Goal: Information Seeking & Learning: Check status

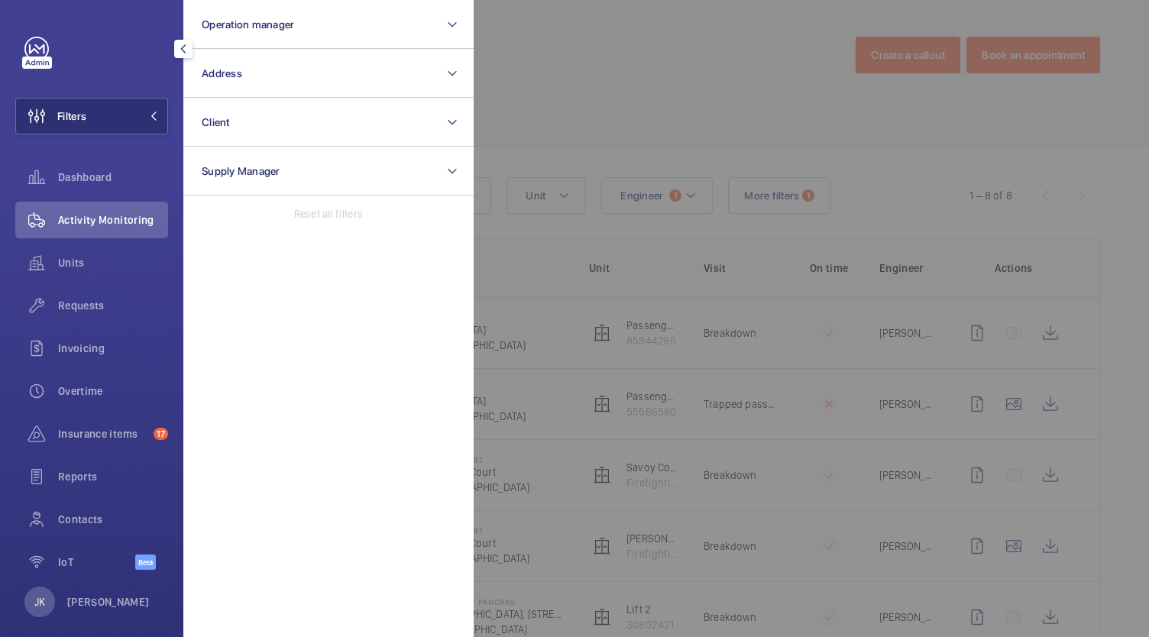
scroll to position [263, 0]
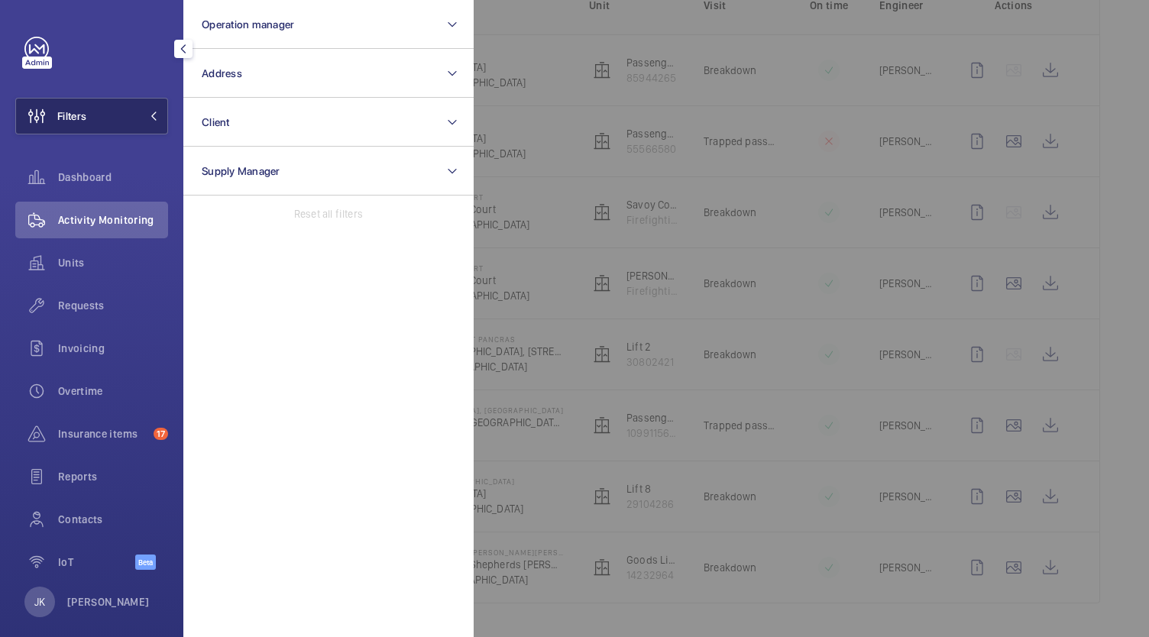
click at [121, 104] on button "Filters" at bounding box center [91, 116] width 153 height 37
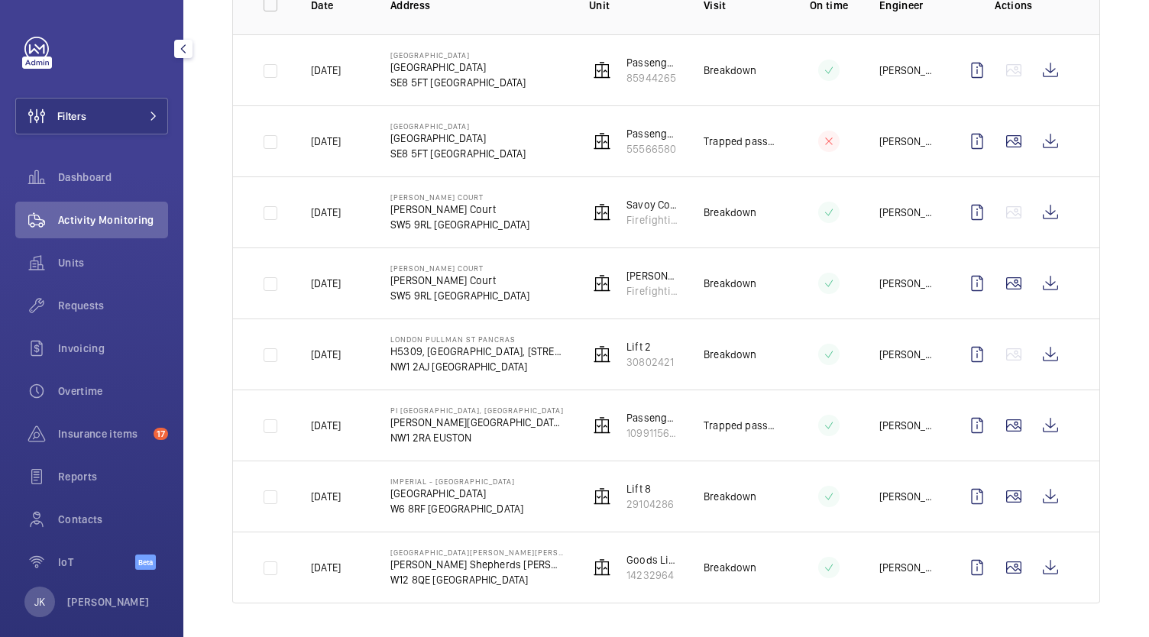
click at [119, 220] on span "Activity Monitoring" at bounding box center [113, 219] width 110 height 15
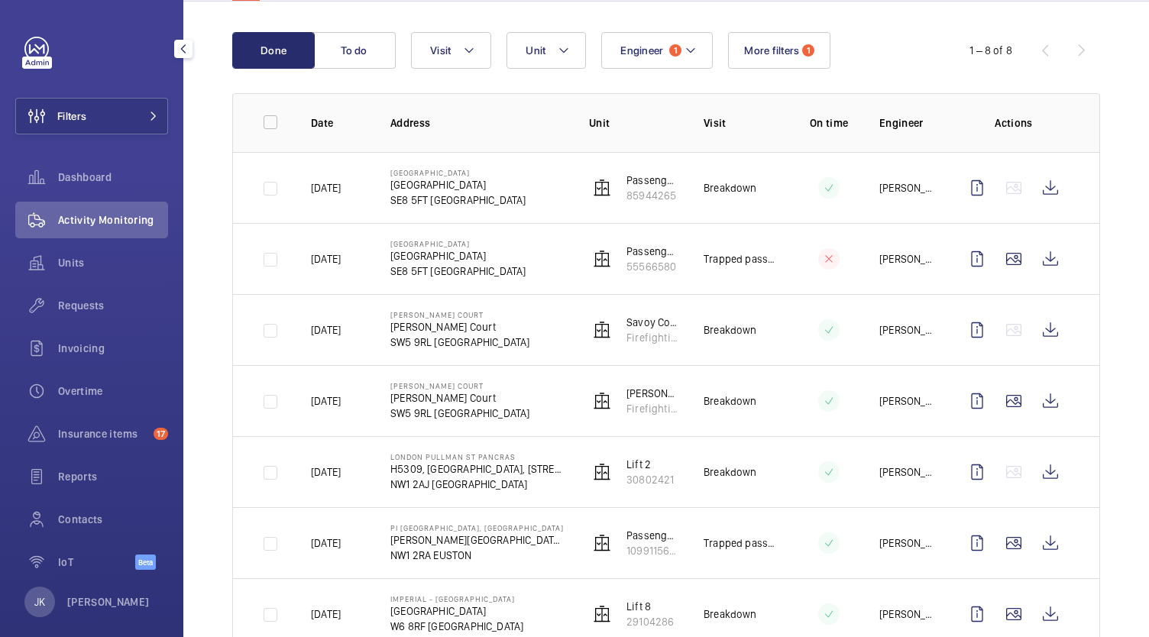
scroll to position [0, 0]
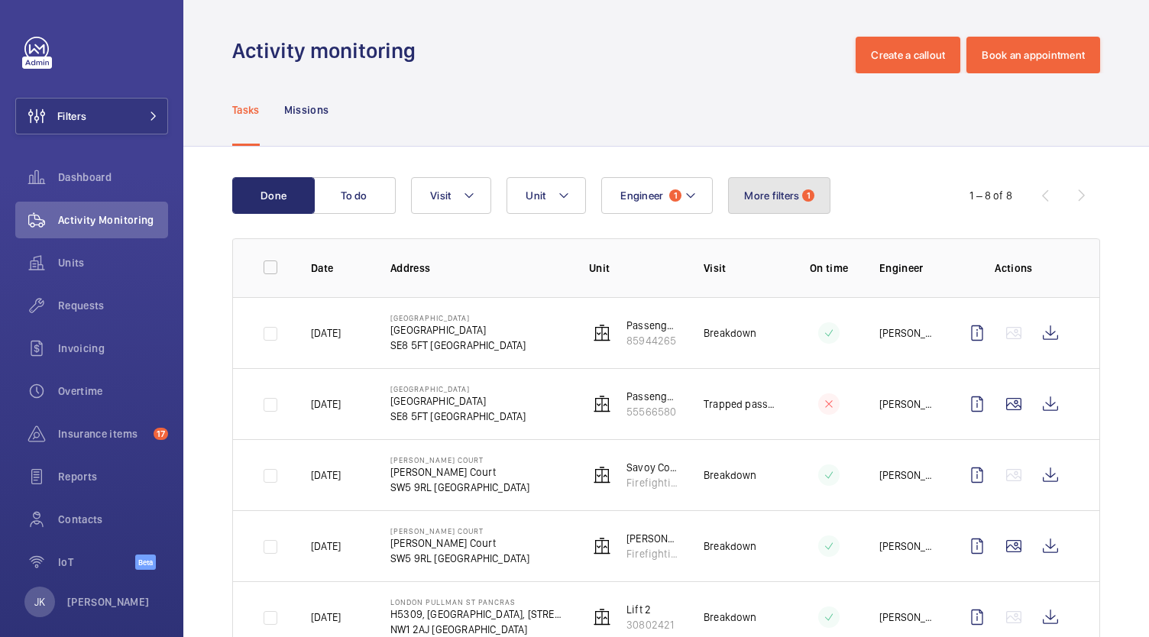
click at [777, 195] on span "More filters" at bounding box center [771, 196] width 55 height 12
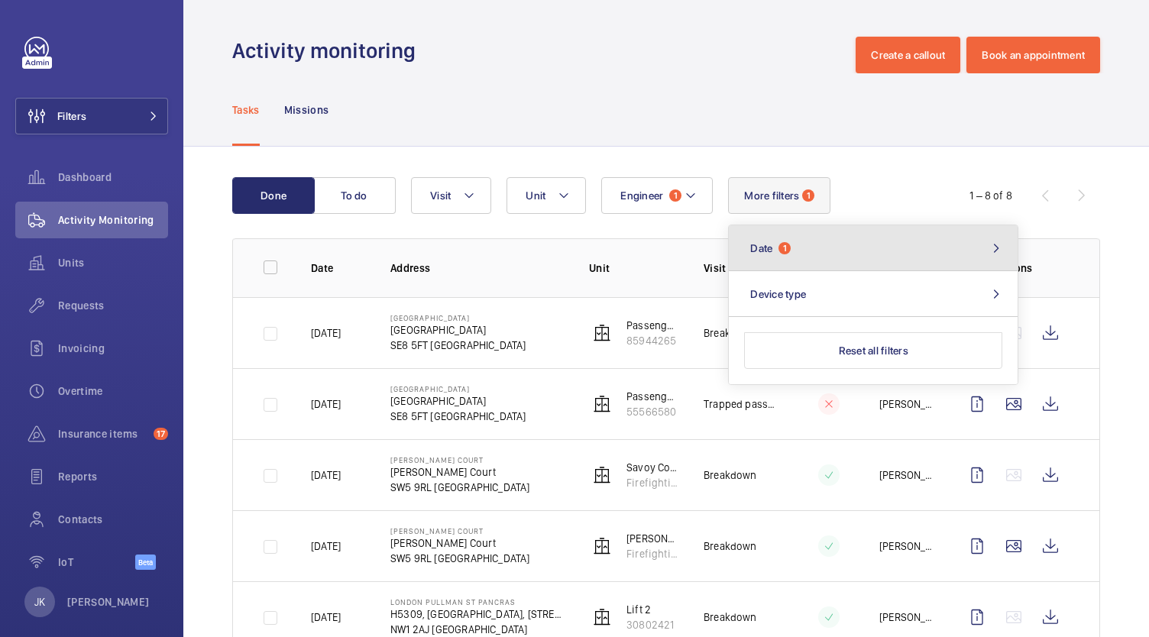
click at [837, 257] on button "Date 1" at bounding box center [873, 248] width 289 height 46
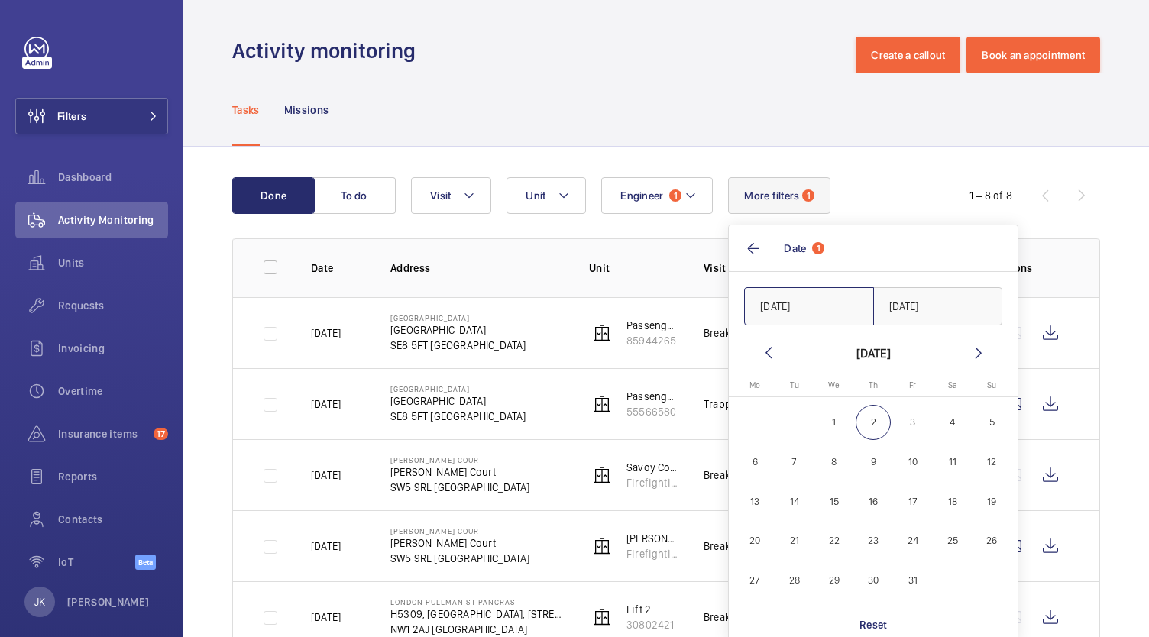
click at [812, 309] on input "[DATE]" at bounding box center [809, 306] width 130 height 38
type input "1"
click at [808, 307] on input "text" at bounding box center [809, 306] width 130 height 38
click at [766, 352] on mat-icon at bounding box center [769, 353] width 18 height 18
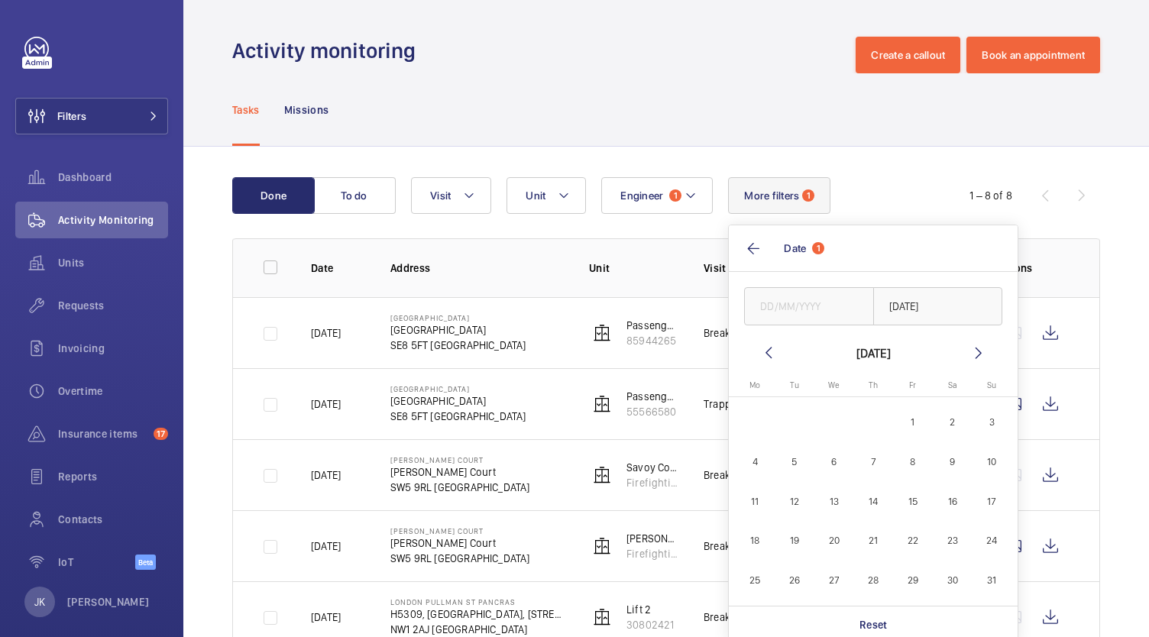
click at [929, 580] on button "29" at bounding box center [913, 581] width 40 height 40
type input "[DATE]"
click at [959, 307] on input "text" at bounding box center [938, 306] width 130 height 38
click at [912, 577] on span "29" at bounding box center [914, 580] width 36 height 36
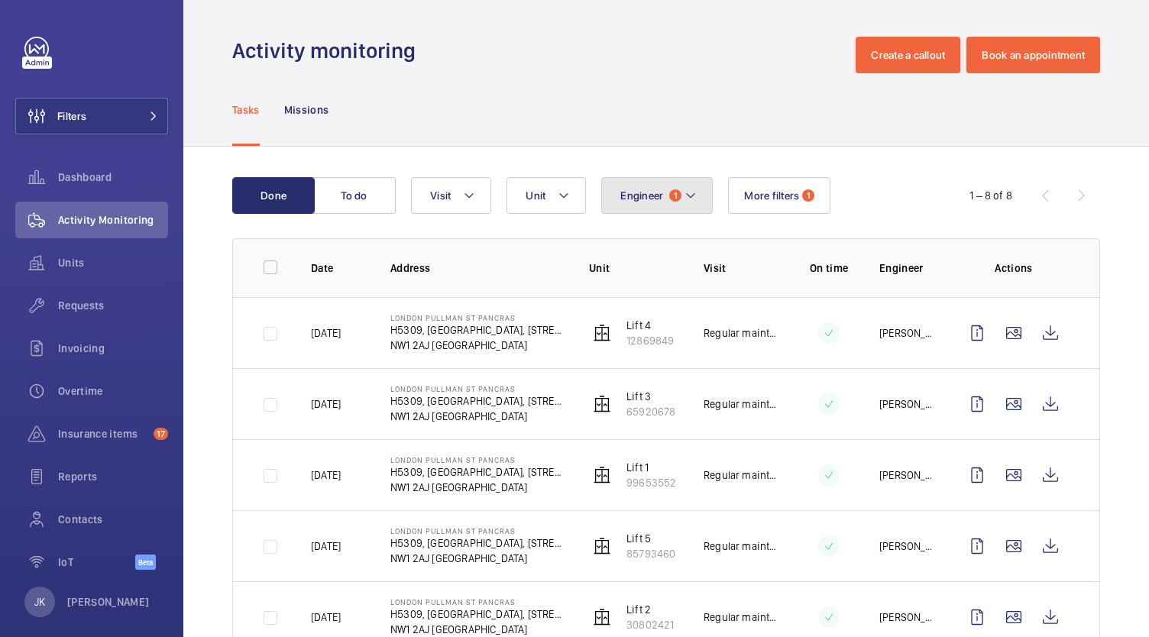
click at [675, 196] on span "1" at bounding box center [675, 196] width 12 height 12
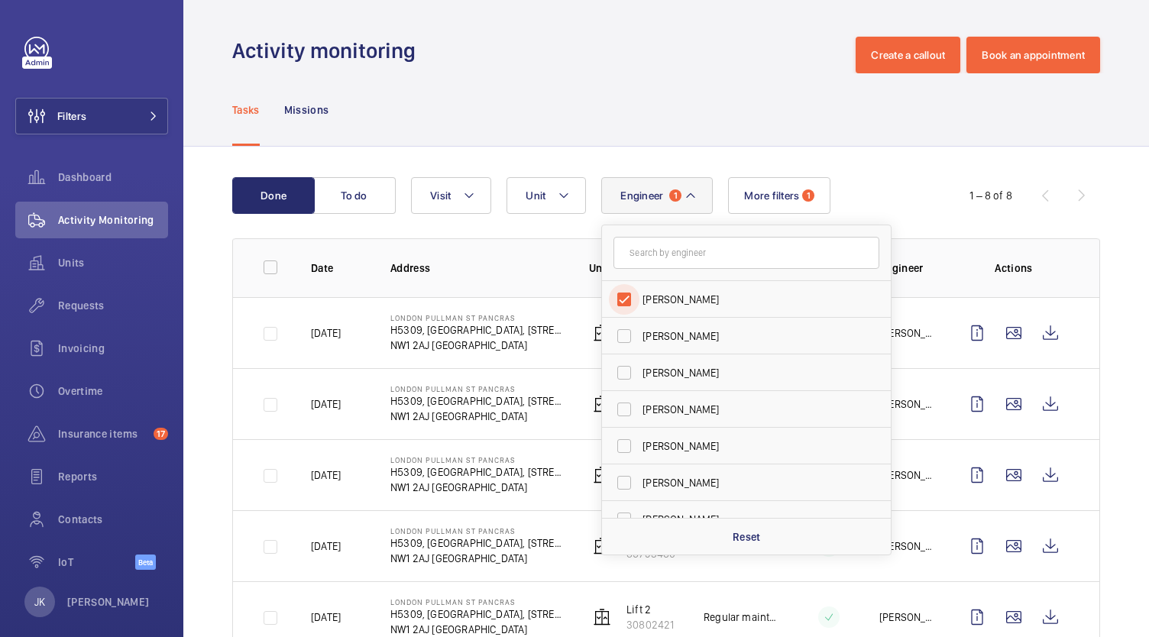
click at [633, 295] on input "[PERSON_NAME]" at bounding box center [624, 299] width 31 height 31
checkbox input "false"
click at [701, 251] on input "text" at bounding box center [747, 253] width 266 height 32
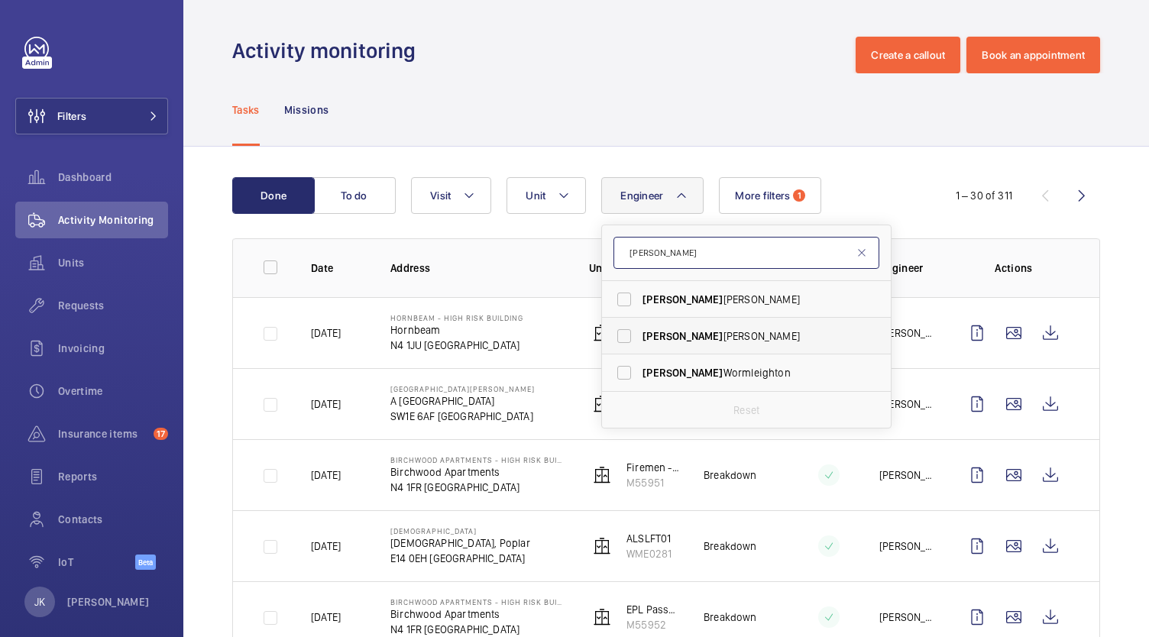
type input "[PERSON_NAME]"
click at [711, 329] on span "[PERSON_NAME]" at bounding box center [748, 336] width 210 height 15
click at [640, 329] on input "[PERSON_NAME]" at bounding box center [624, 336] width 31 height 31
checkbox input "true"
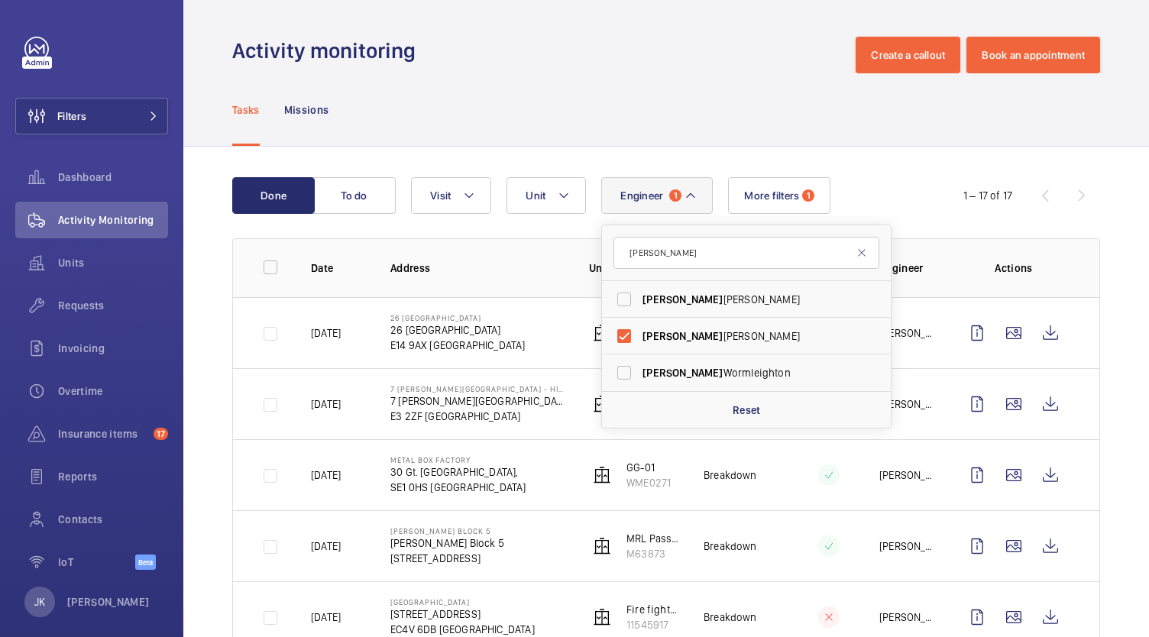
click at [799, 101] on div "Tasks Missions" at bounding box center [666, 109] width 868 height 73
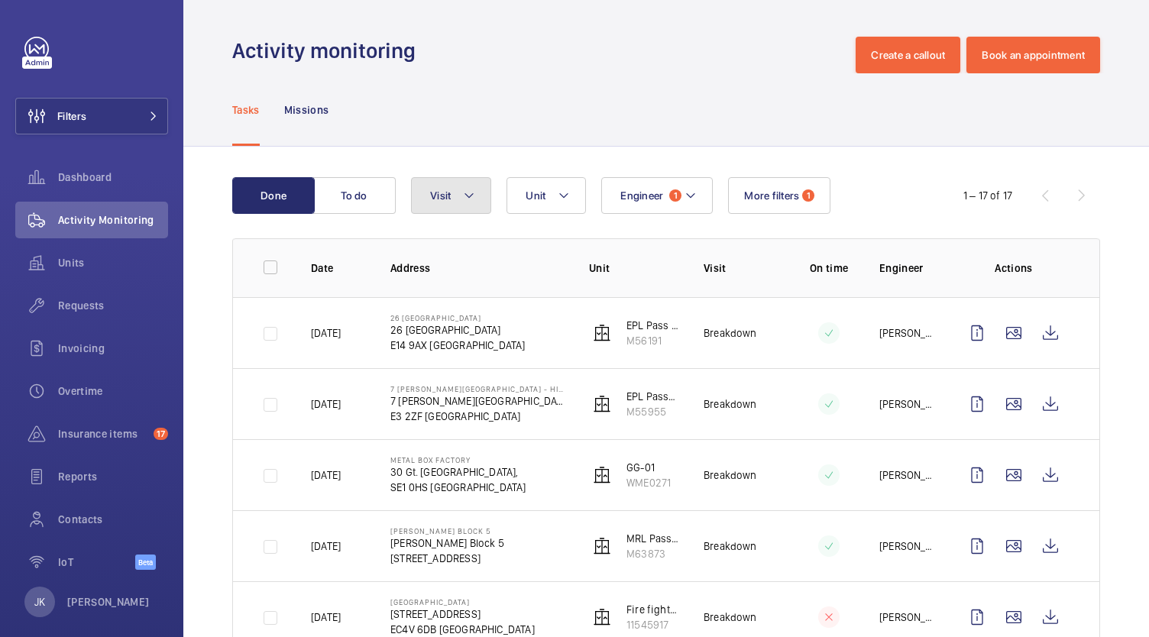
click at [457, 209] on button "Visit" at bounding box center [451, 195] width 80 height 37
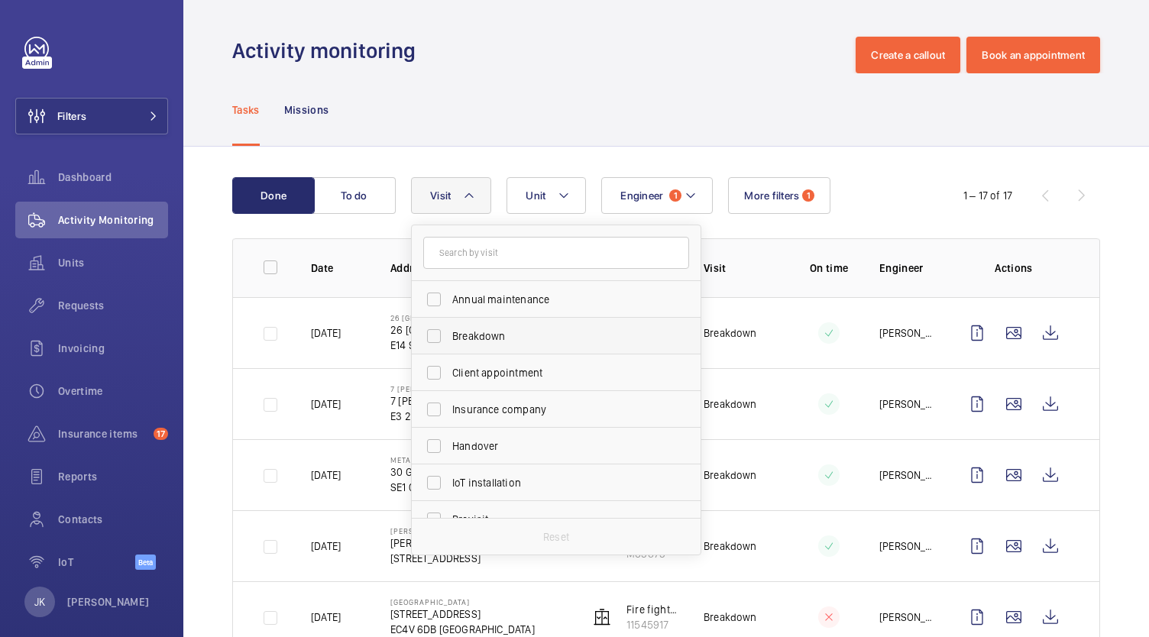
click at [539, 341] on span "Breakdown" at bounding box center [557, 336] width 210 height 15
click at [449, 341] on input "Breakdown" at bounding box center [434, 336] width 31 height 31
checkbox input "true"
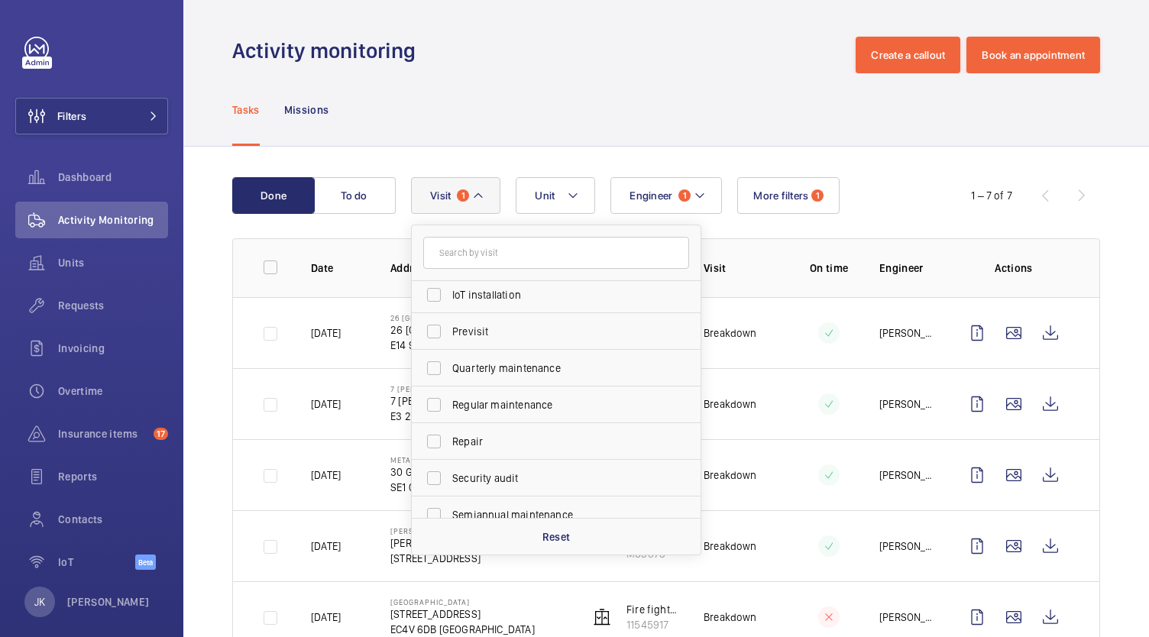
scroll to position [240, 0]
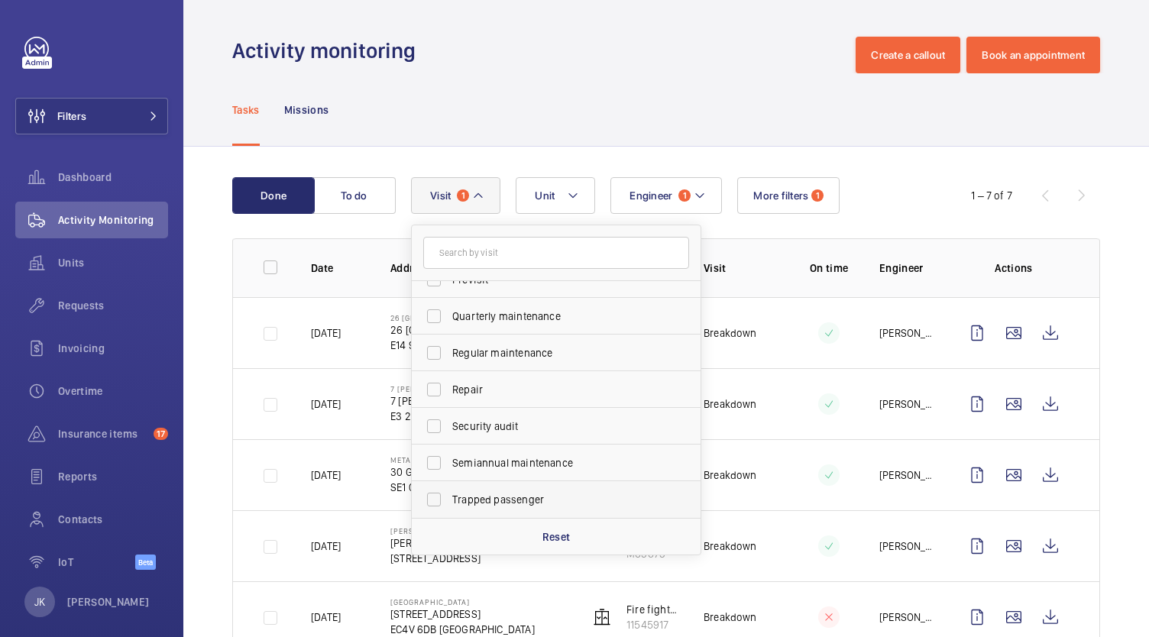
click at [540, 499] on span "Trapped passenger" at bounding box center [557, 499] width 210 height 15
click at [449, 499] on input "Trapped passenger" at bounding box center [434, 499] width 31 height 31
checkbox input "true"
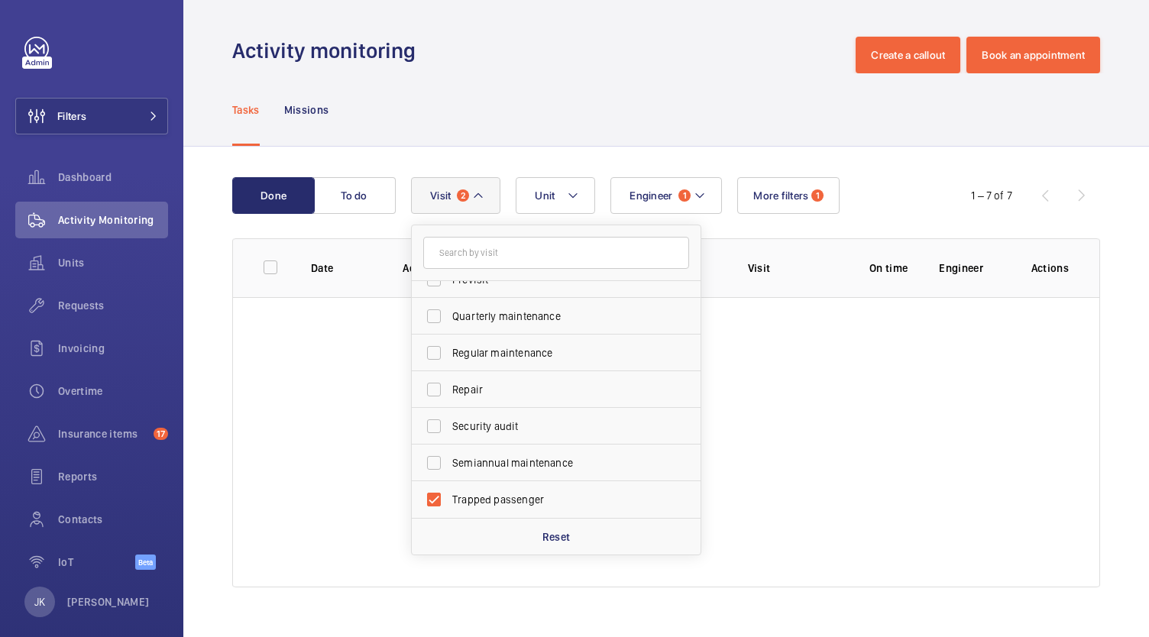
click at [697, 87] on div "Tasks Missions" at bounding box center [666, 109] width 868 height 73
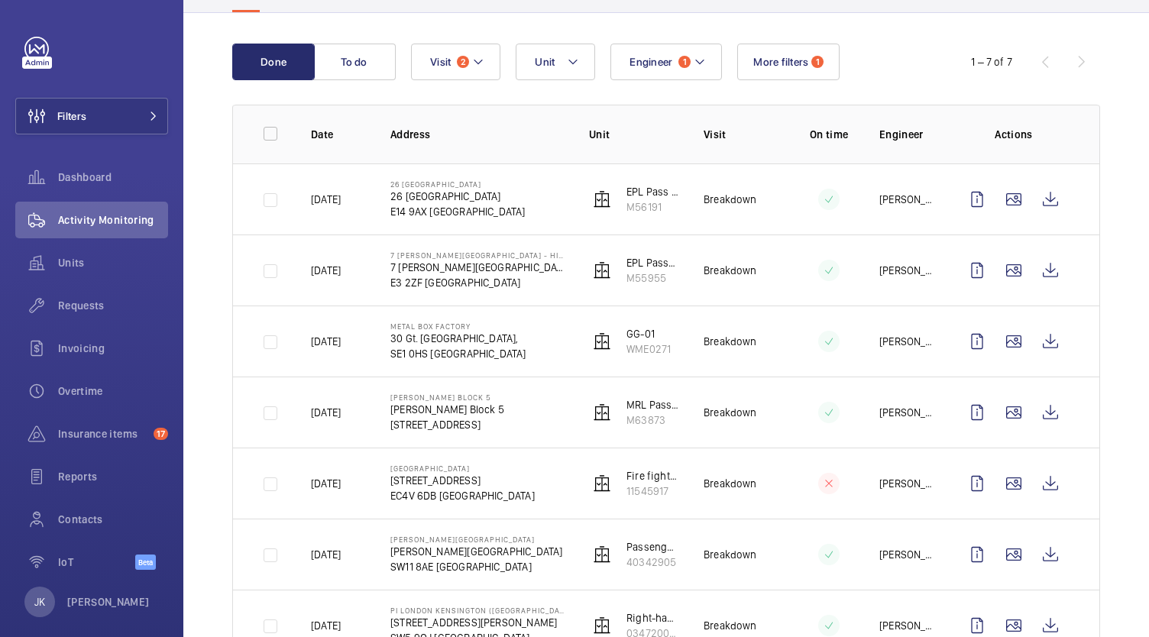
scroll to position [131, 0]
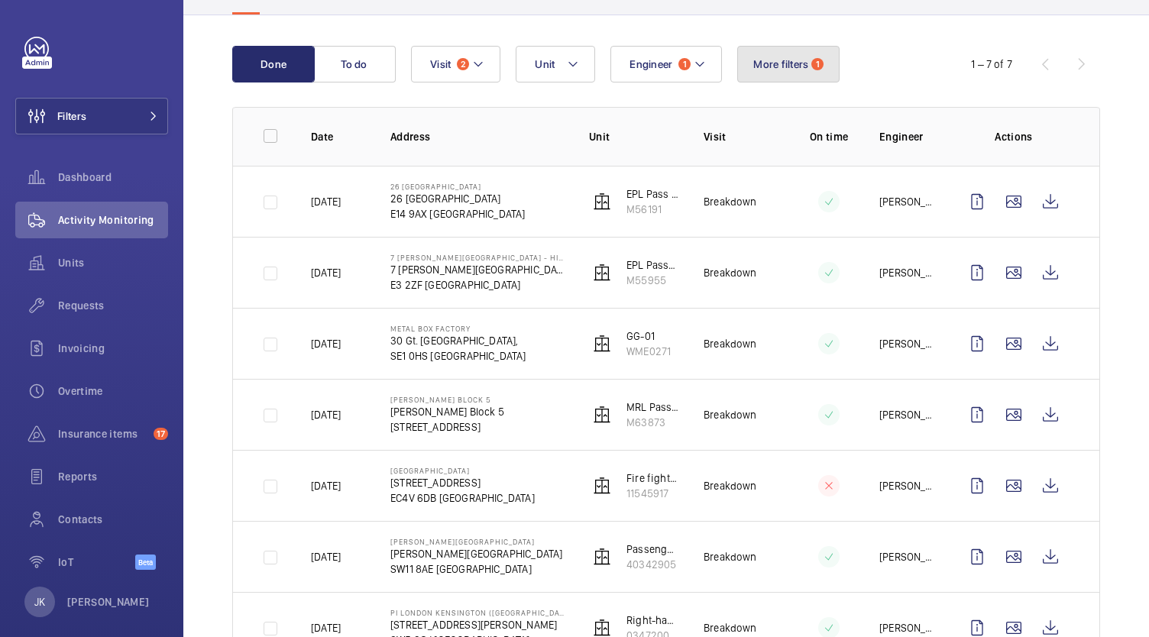
click at [799, 75] on button "More filters 1" at bounding box center [788, 64] width 102 height 37
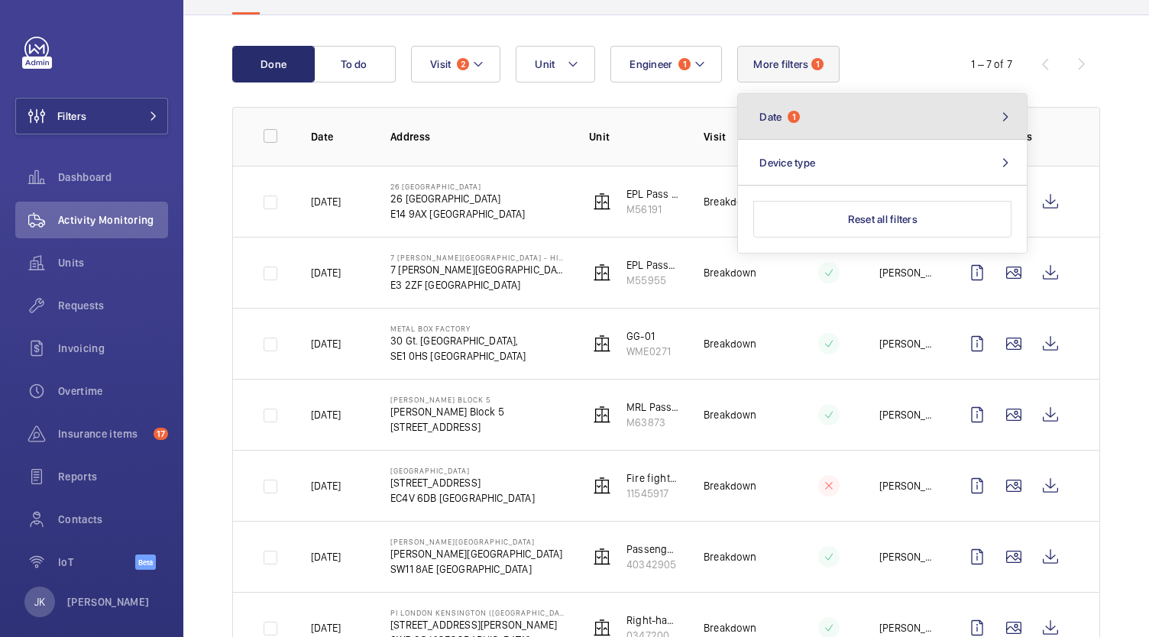
click at [869, 118] on button "Date 1" at bounding box center [882, 117] width 289 height 46
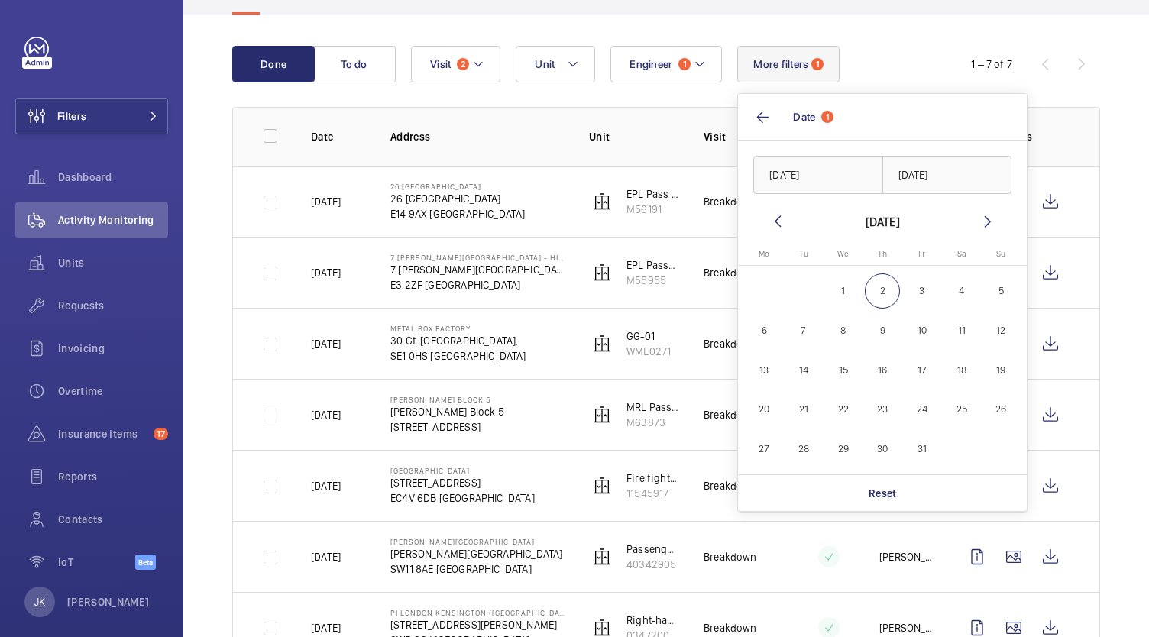
click at [783, 220] on mat-icon at bounding box center [778, 221] width 18 height 18
click at [775, 225] on mat-icon at bounding box center [778, 221] width 18 height 18
click at [961, 451] on span "30" at bounding box center [962, 449] width 36 height 36
type input "[DATE]"
click at [931, 177] on input "text" at bounding box center [948, 175] width 130 height 38
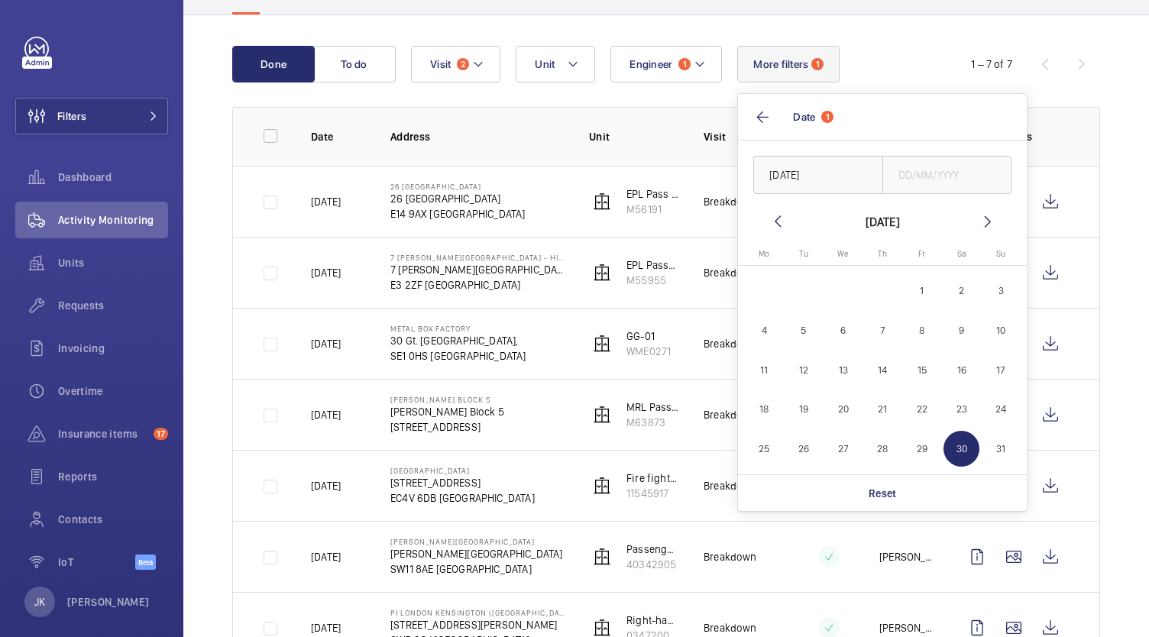
click at [960, 451] on span "30" at bounding box center [962, 449] width 36 height 36
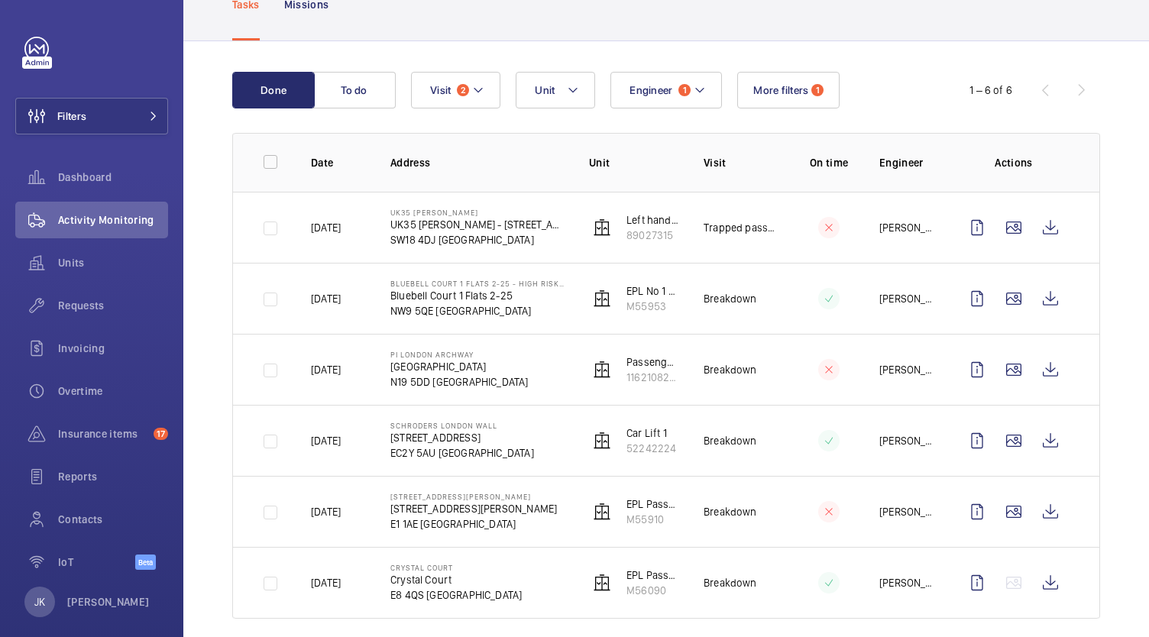
scroll to position [121, 0]
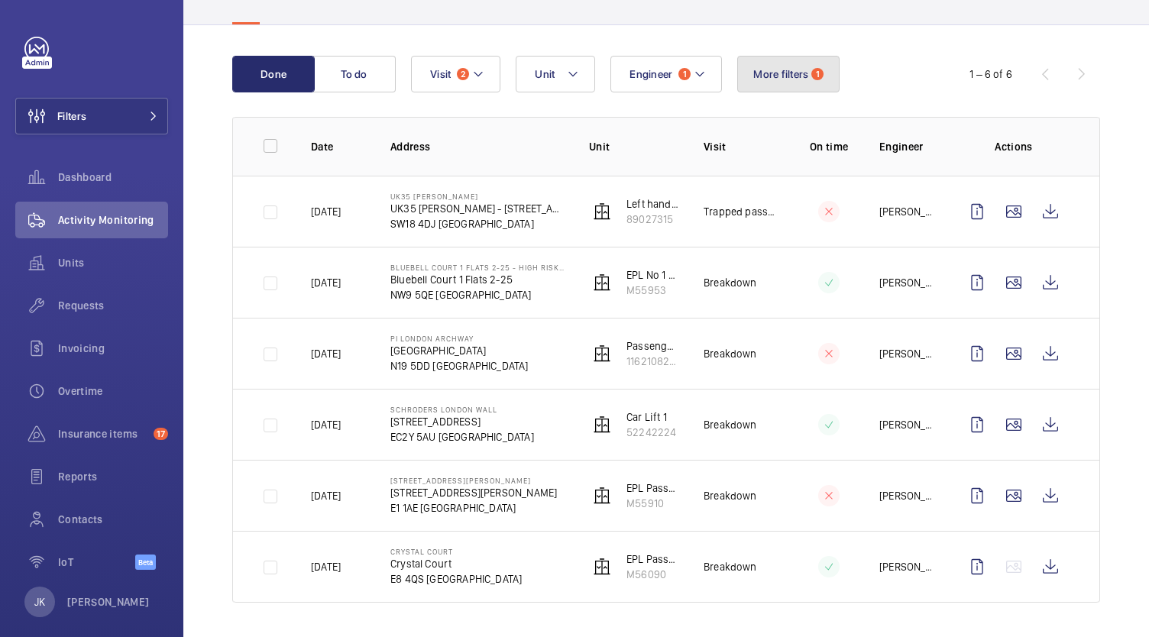
click at [786, 92] on button "More filters 1" at bounding box center [788, 74] width 102 height 37
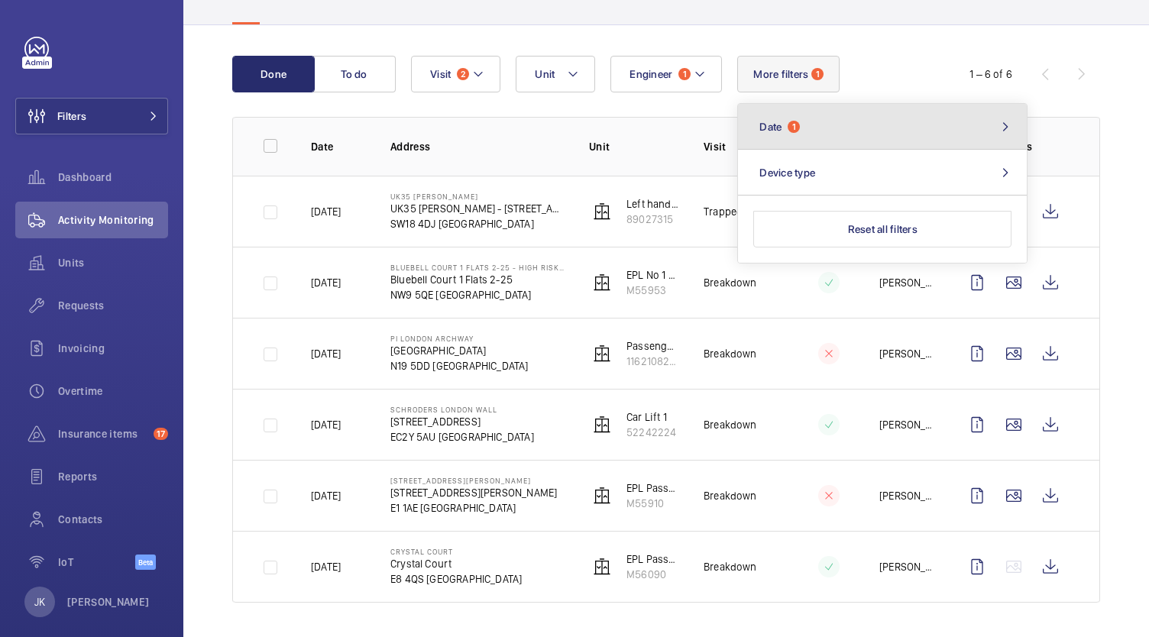
click at [858, 131] on button "Date 1" at bounding box center [882, 127] width 289 height 46
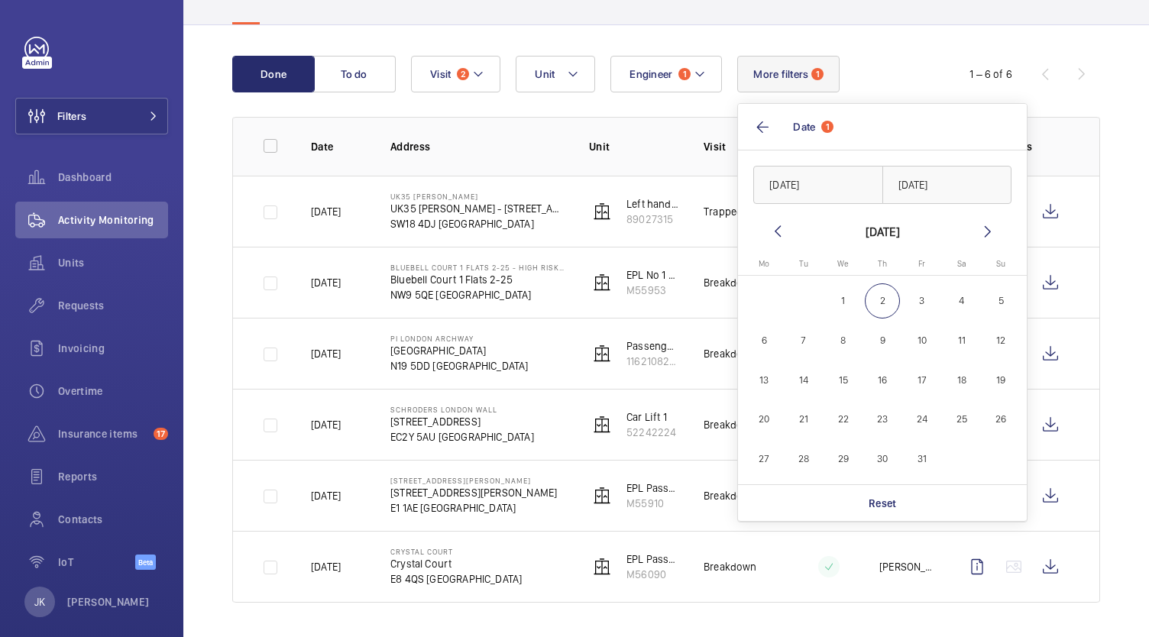
click at [773, 235] on mat-icon at bounding box center [778, 231] width 18 height 18
click at [918, 387] on span "19" at bounding box center [923, 380] width 36 height 36
type input "[DATE]"
click at [947, 187] on input "text" at bounding box center [948, 185] width 130 height 38
click at [916, 379] on span "19" at bounding box center [923, 380] width 36 height 36
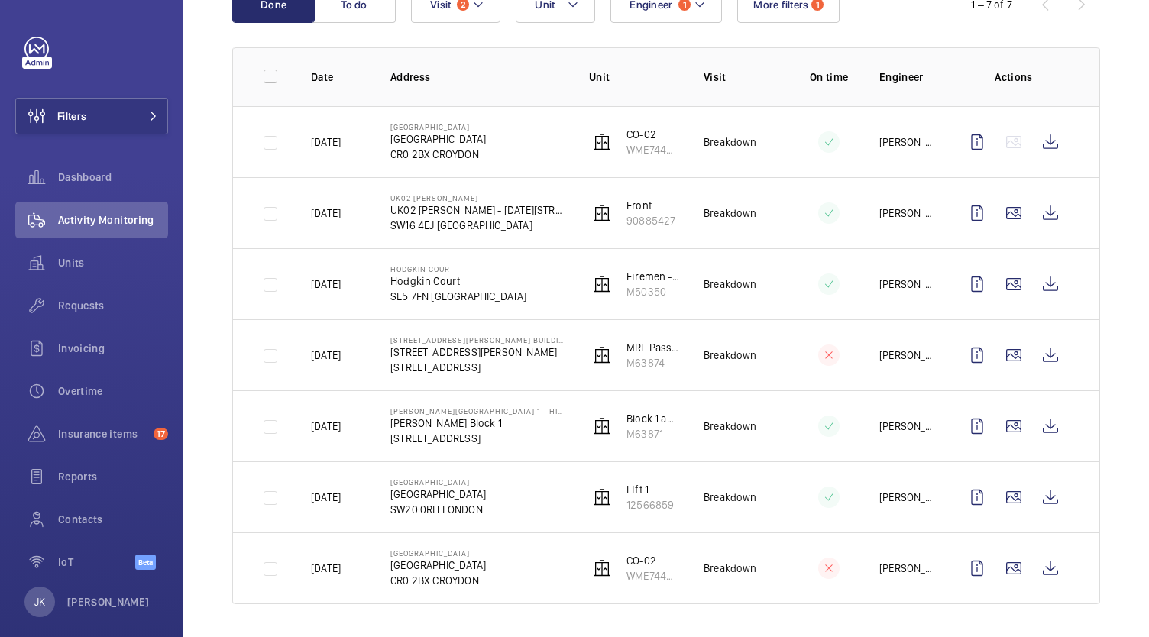
scroll to position [193, 0]
